Goal: Transaction & Acquisition: Purchase product/service

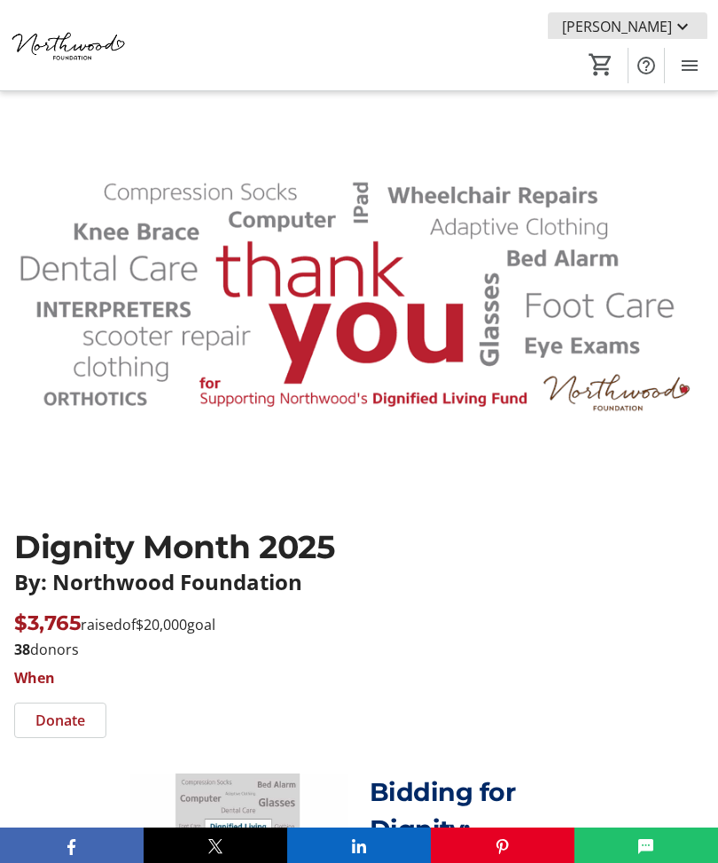
click at [669, 24] on span "[PERSON_NAME]" at bounding box center [617, 26] width 110 height 21
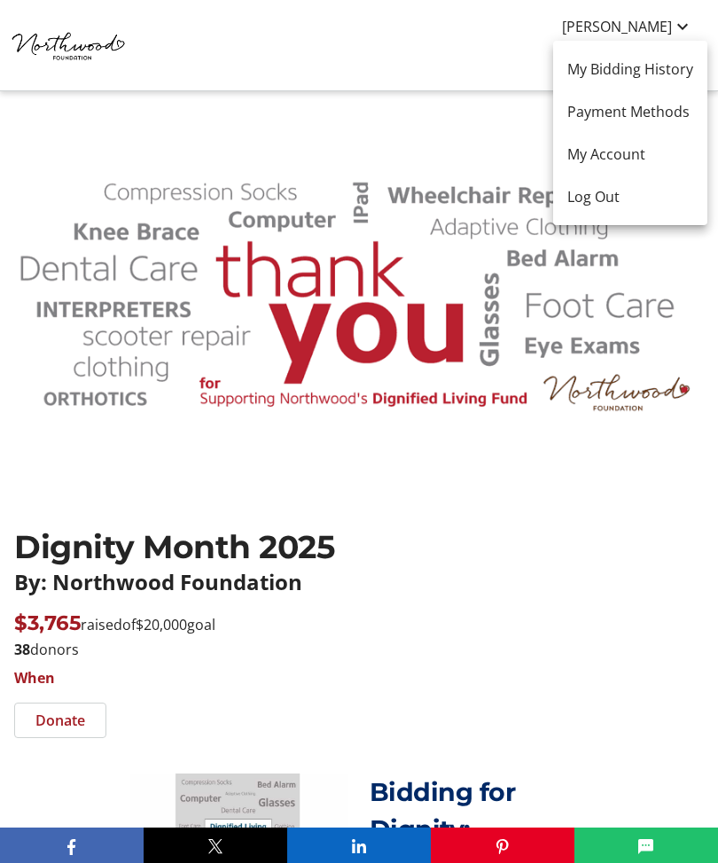
click at [653, 282] on div at bounding box center [359, 431] width 718 height 863
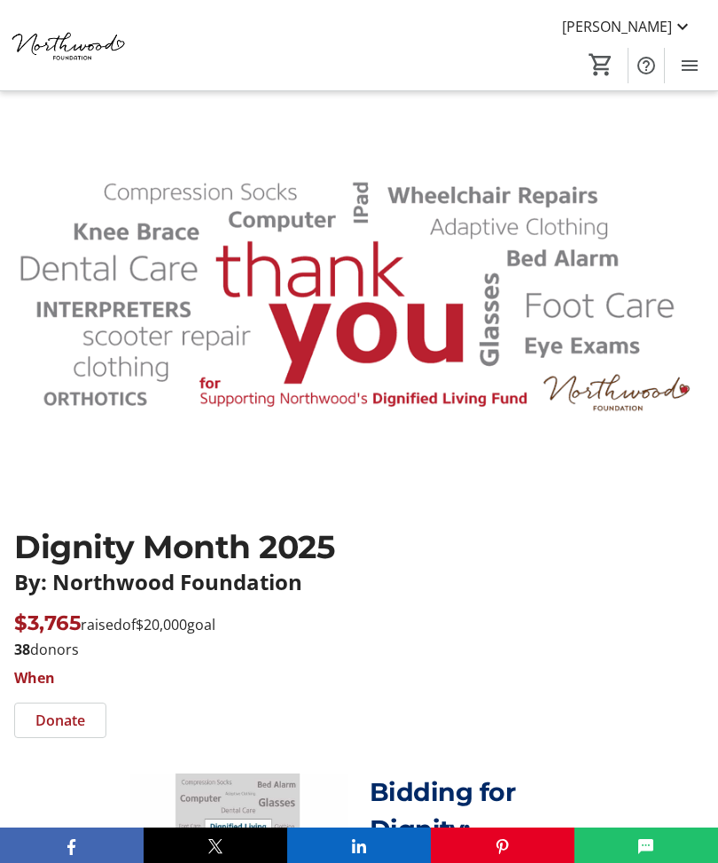
scroll to position [2, 0]
click at [703, 63] on span "Menu" at bounding box center [688, 65] width 35 height 35
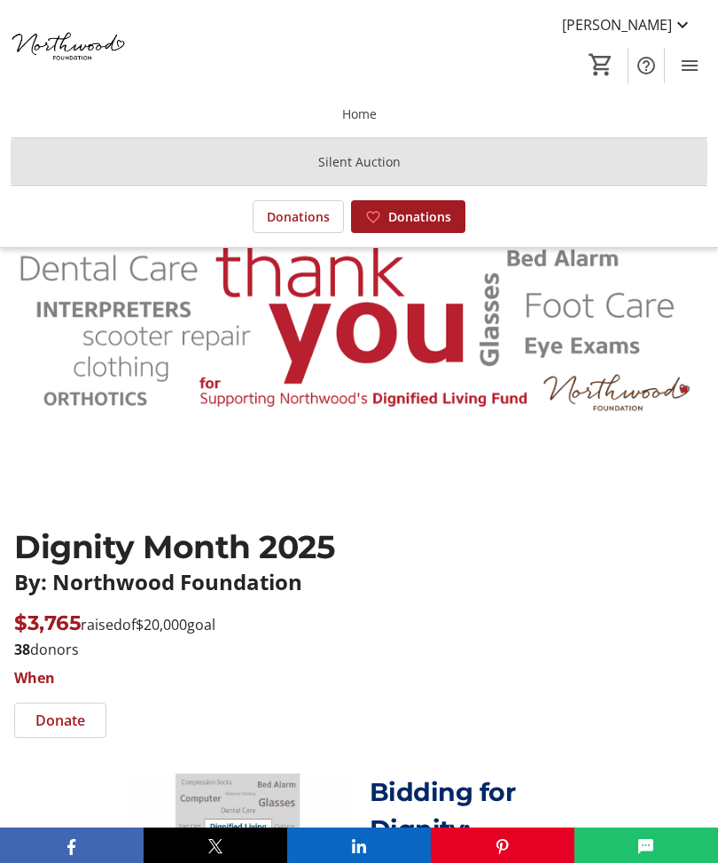
click at [376, 149] on span at bounding box center [359, 162] width 696 height 43
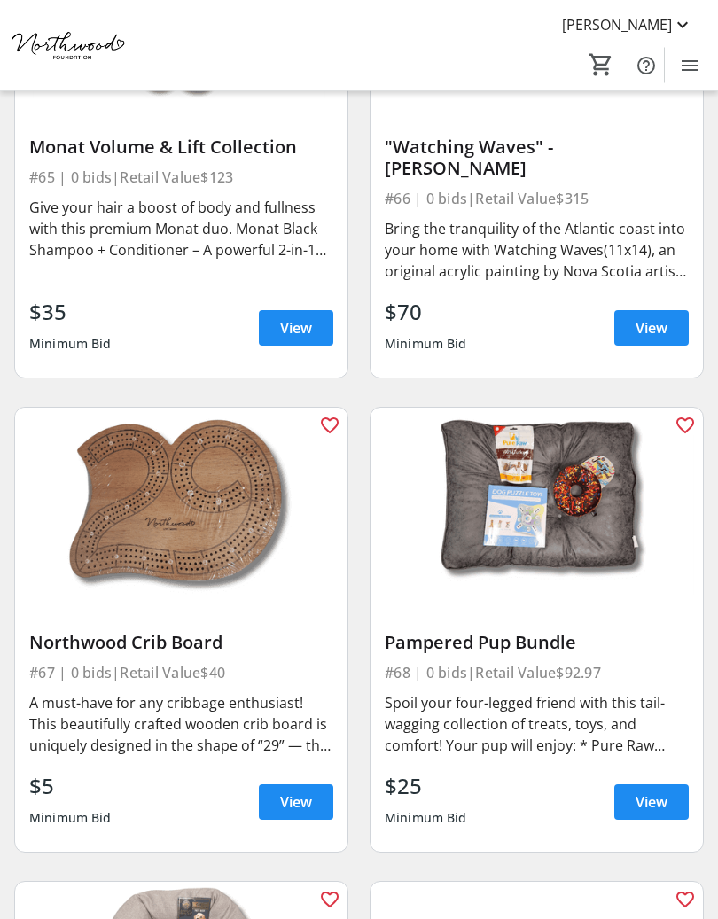
scroll to position [15985, 0]
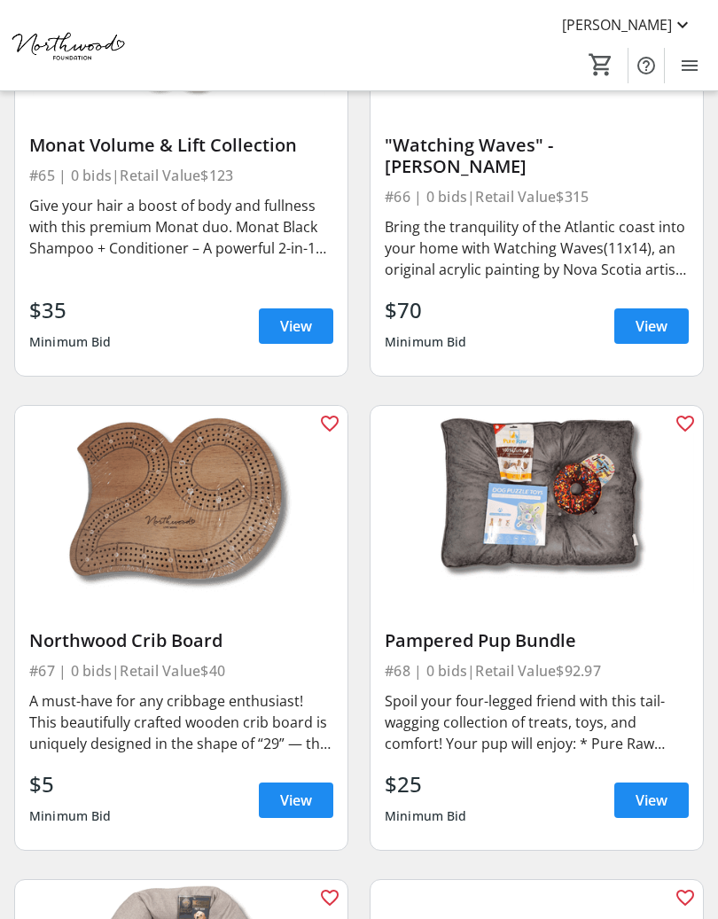
click at [319, 697] on div "A must-have for any cribbage enthusiast! This beautifully crafted wooden crib b…" at bounding box center [181, 722] width 304 height 64
click at [256, 690] on div "A must-have for any cribbage enthusiast! This beautifully crafted wooden crib b…" at bounding box center [181, 722] width 304 height 64
click at [332, 699] on div "A must-have for any cribbage enthusiast! This beautifully crafted wooden crib b…" at bounding box center [181, 722] width 304 height 64
click at [313, 779] on span at bounding box center [296, 800] width 74 height 43
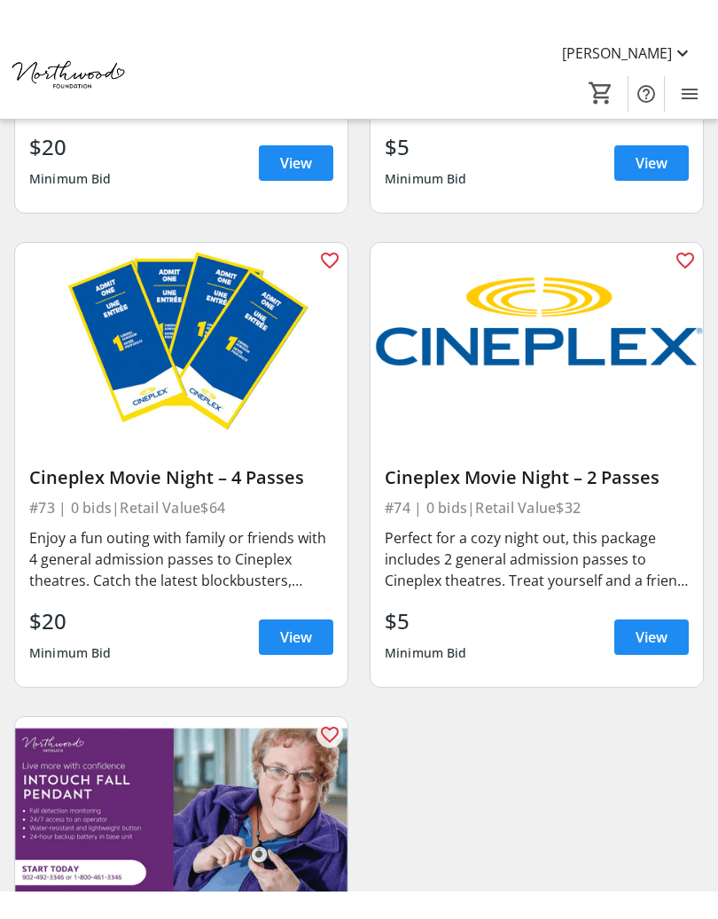
scroll to position [17643, 0]
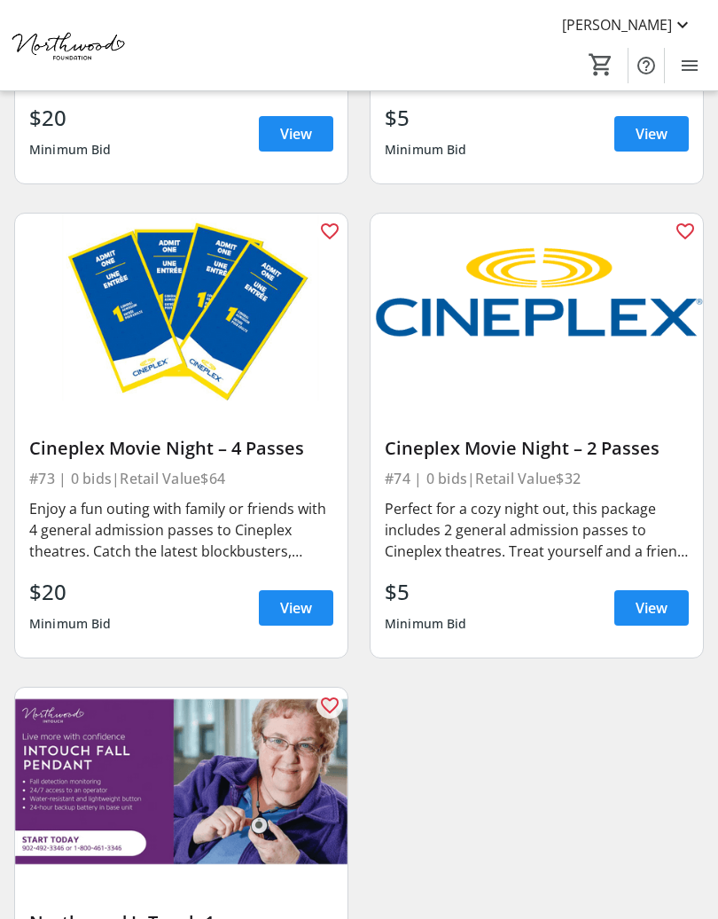
click at [558, 500] on div "Perfect for a cozy night out, this package includes 2 general admission passes …" at bounding box center [536, 530] width 304 height 64
click at [668, 586] on span at bounding box center [651, 607] width 74 height 43
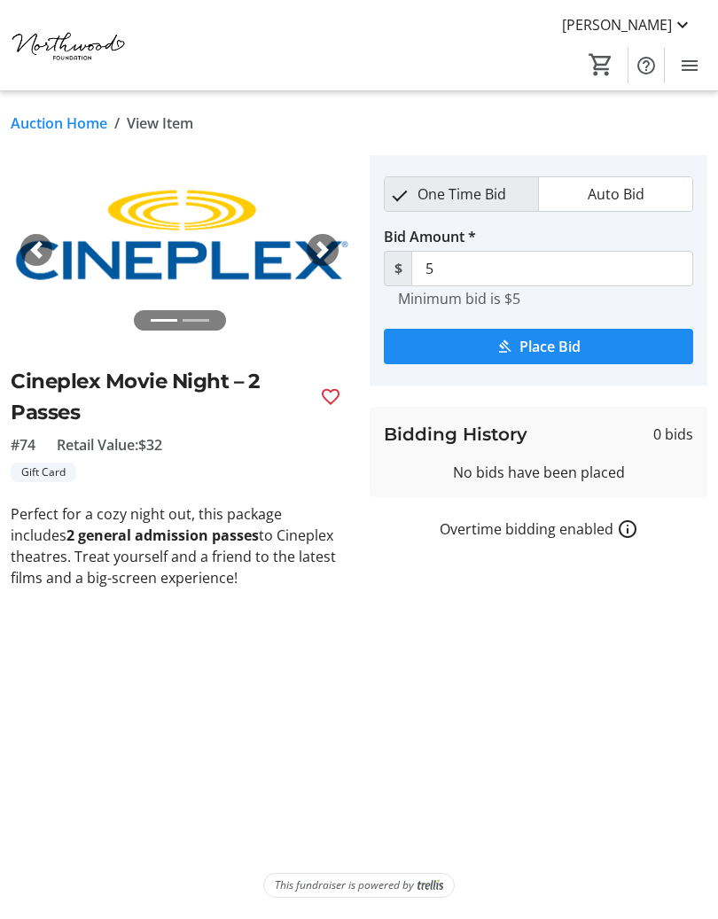
click at [635, 528] on mat-icon "How overtime bidding works for silent auctions" at bounding box center [627, 528] width 21 height 21
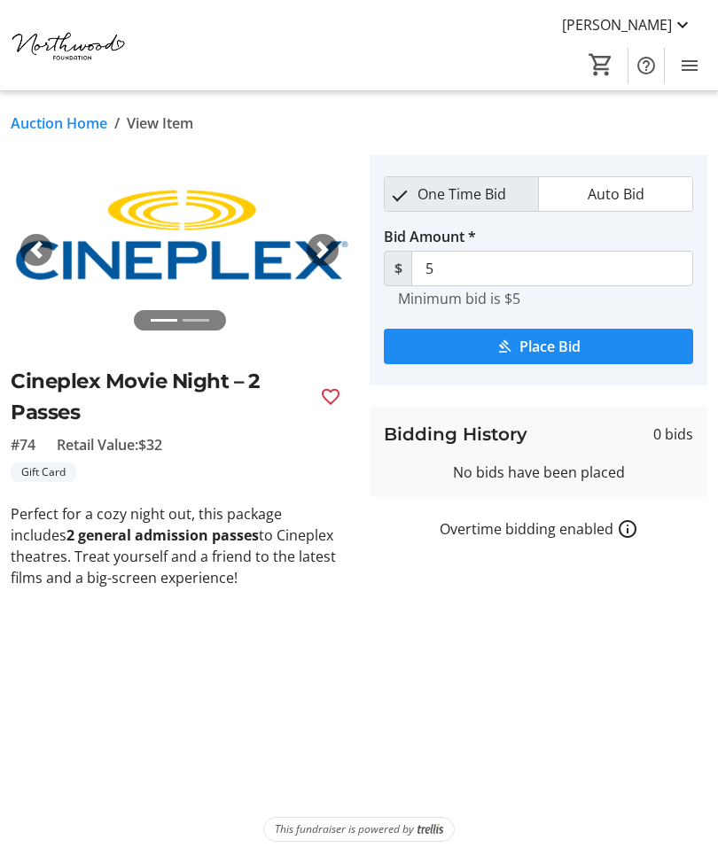
click at [537, 367] on span "submit" at bounding box center [538, 346] width 309 height 43
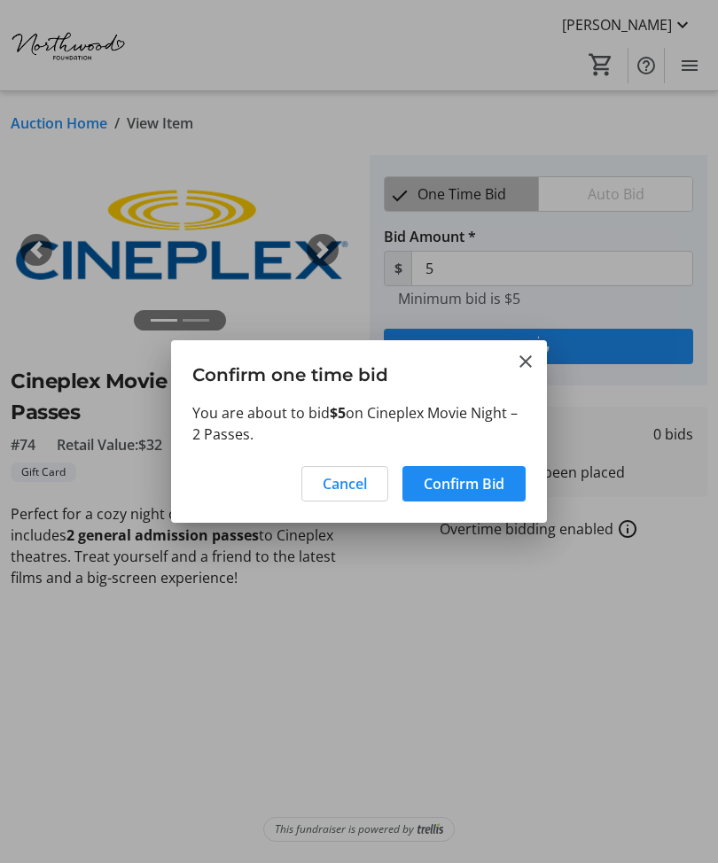
click at [484, 480] on span "Confirm Bid" at bounding box center [463, 483] width 81 height 21
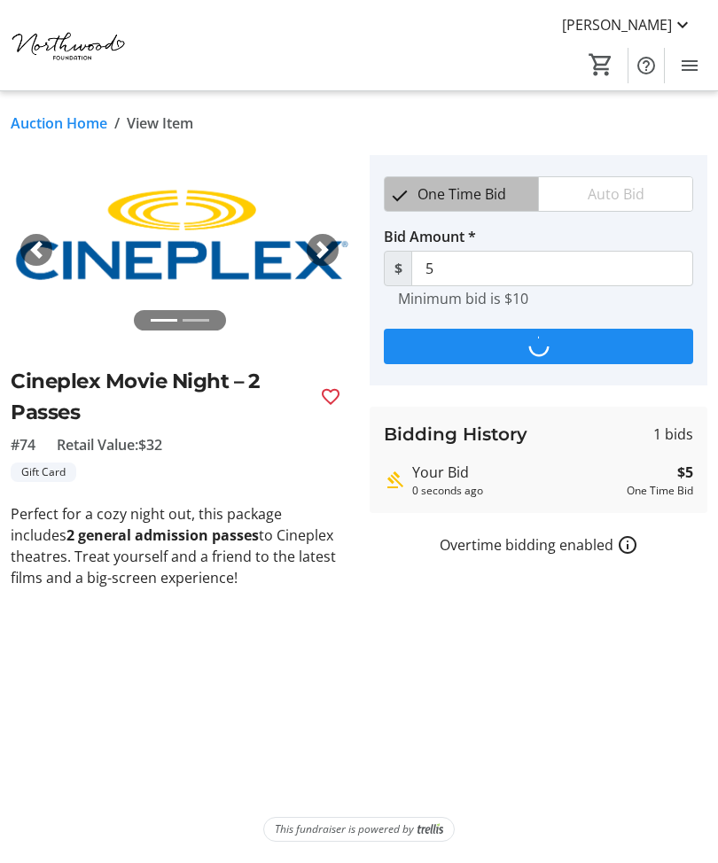
type input "10"
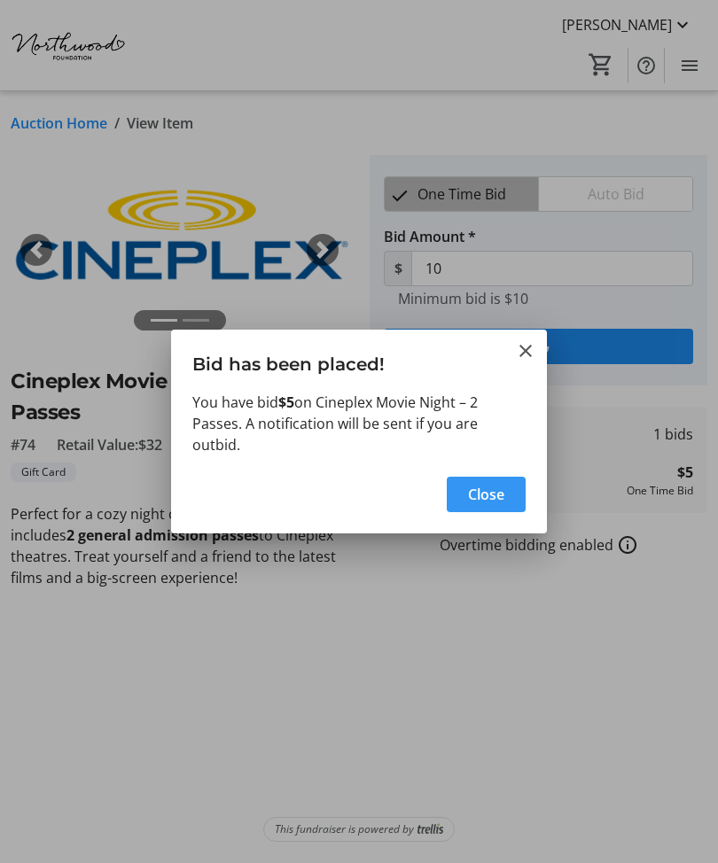
click at [493, 480] on span "button" at bounding box center [485, 494] width 79 height 43
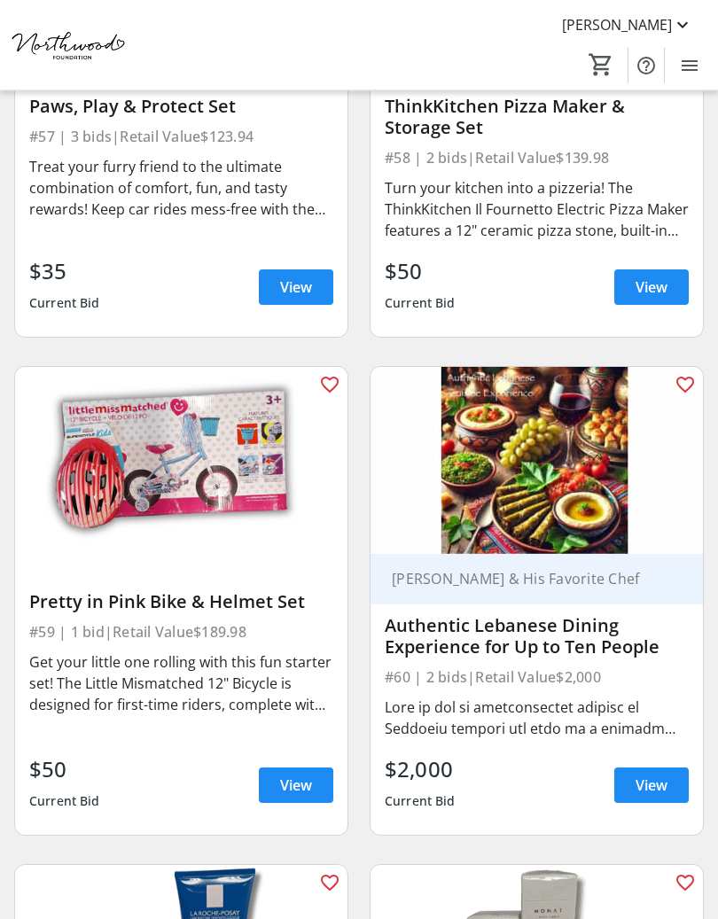
scroll to position [14083, 0]
click at [650, 764] on span at bounding box center [651, 785] width 74 height 43
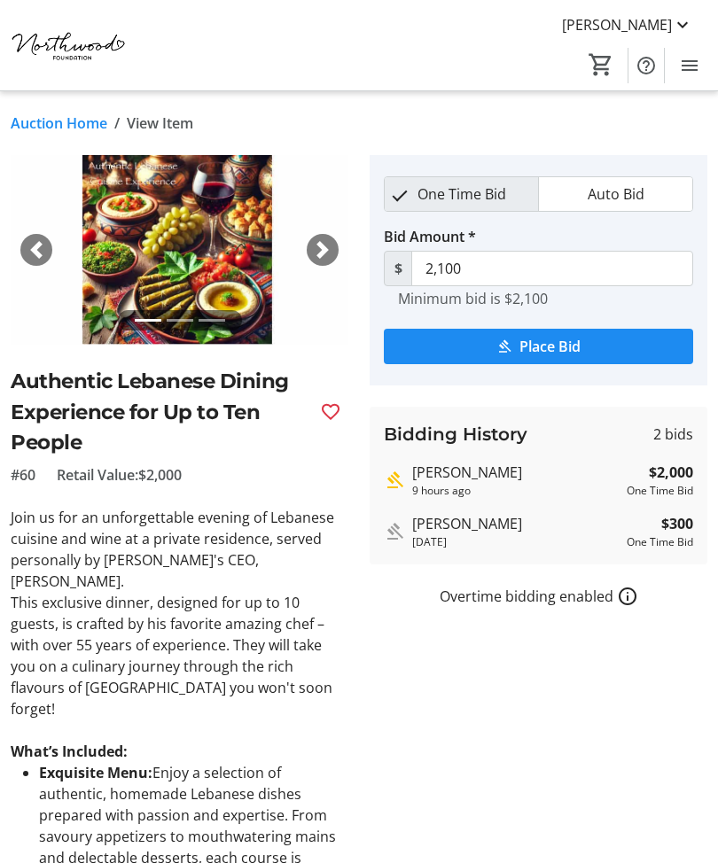
click at [312, 244] on div "Next" at bounding box center [323, 250] width 32 height 32
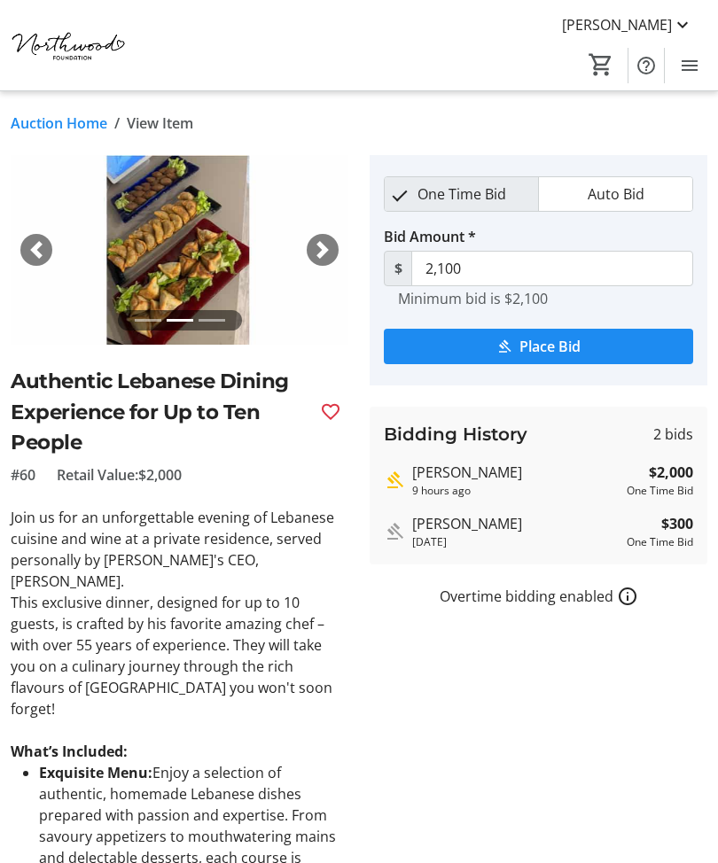
click at [335, 244] on div "Next" at bounding box center [323, 250] width 32 height 32
